Goal: Check status: Check status

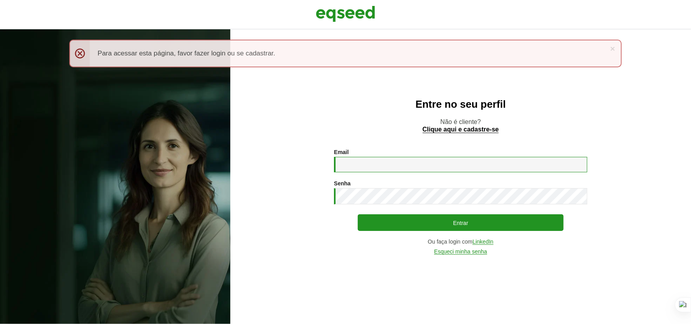
click at [379, 161] on input "Email *" at bounding box center [460, 164] width 253 height 15
click at [165, 210] on div at bounding box center [115, 176] width 230 height 294
click at [353, 158] on input "Email *" at bounding box center [460, 164] width 253 height 15
type input "**********"
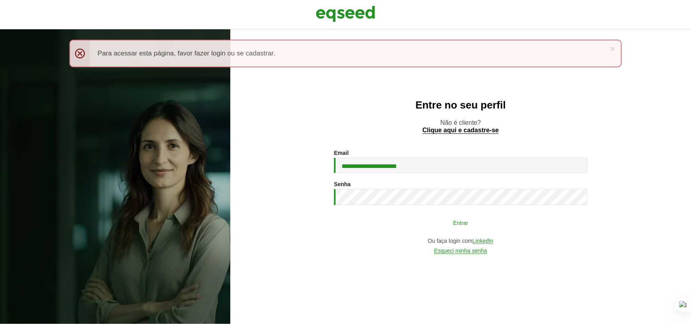
click at [491, 223] on button "Entrar" at bounding box center [461, 222] width 206 height 15
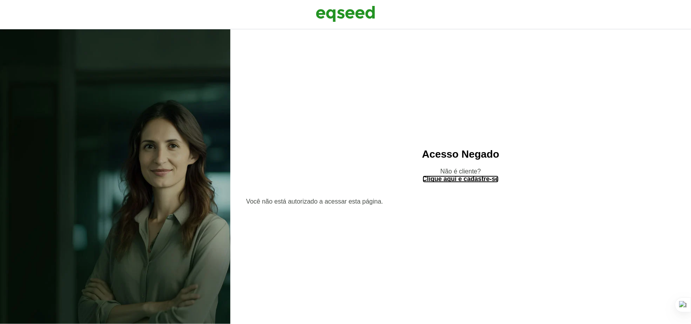
click at [467, 181] on link "Clique aqui e cadastre-se" at bounding box center [460, 179] width 76 height 7
click at [440, 179] on link "Clique aqui e cadastre-se" at bounding box center [460, 179] width 76 height 7
click at [358, 13] on img at bounding box center [345, 14] width 59 height 20
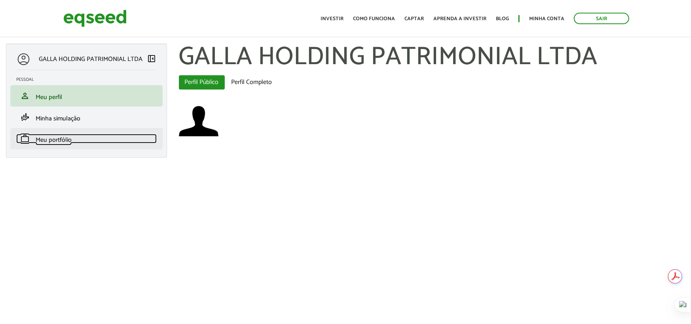
click at [68, 137] on span "Meu portfólio" at bounding box center [54, 139] width 36 height 11
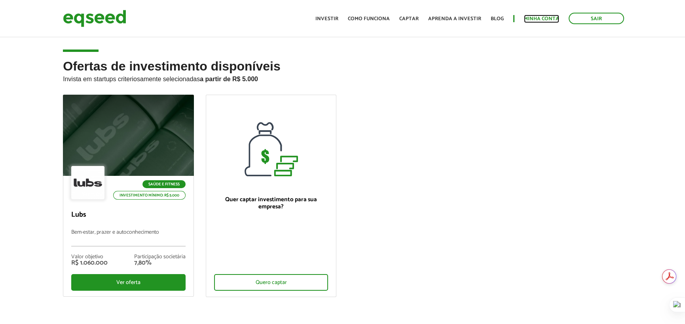
click at [547, 20] on link "Minha conta" at bounding box center [541, 18] width 35 height 5
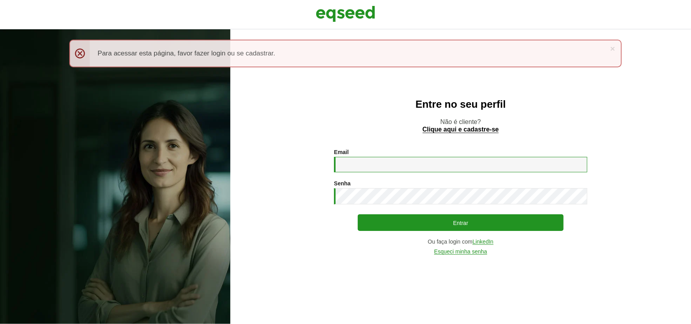
type input "**********"
click at [358, 9] on img at bounding box center [345, 14] width 59 height 20
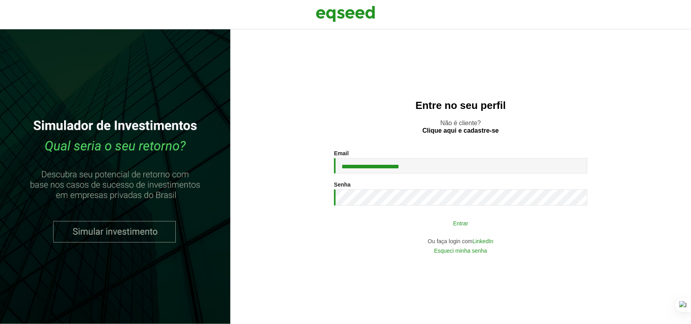
click at [466, 222] on button "Entrar" at bounding box center [461, 222] width 206 height 15
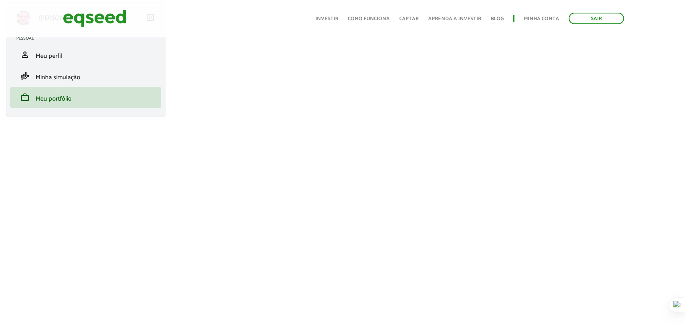
scroll to position [119, 0]
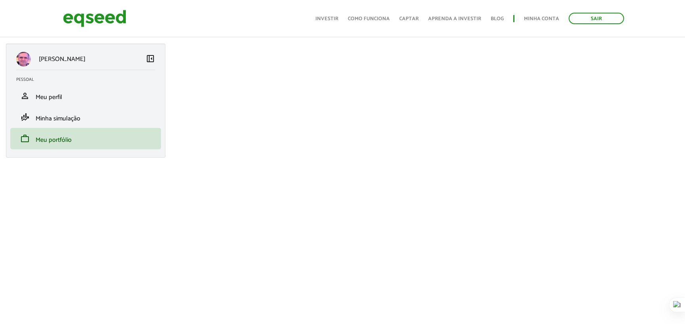
scroll to position [40, 0]
